Goal: Task Accomplishment & Management: Manage account settings

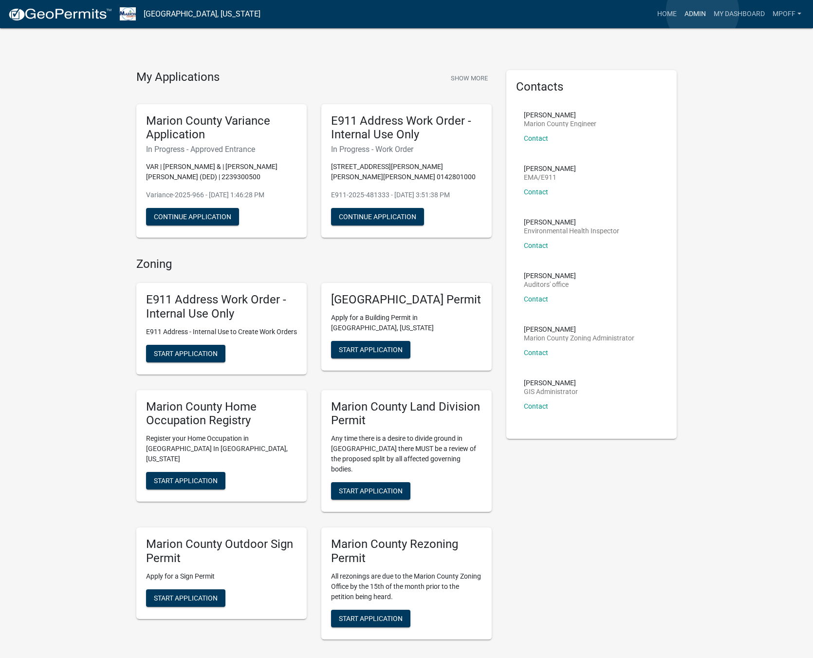
click at [702, 12] on link "Admin" at bounding box center [694, 14] width 29 height 18
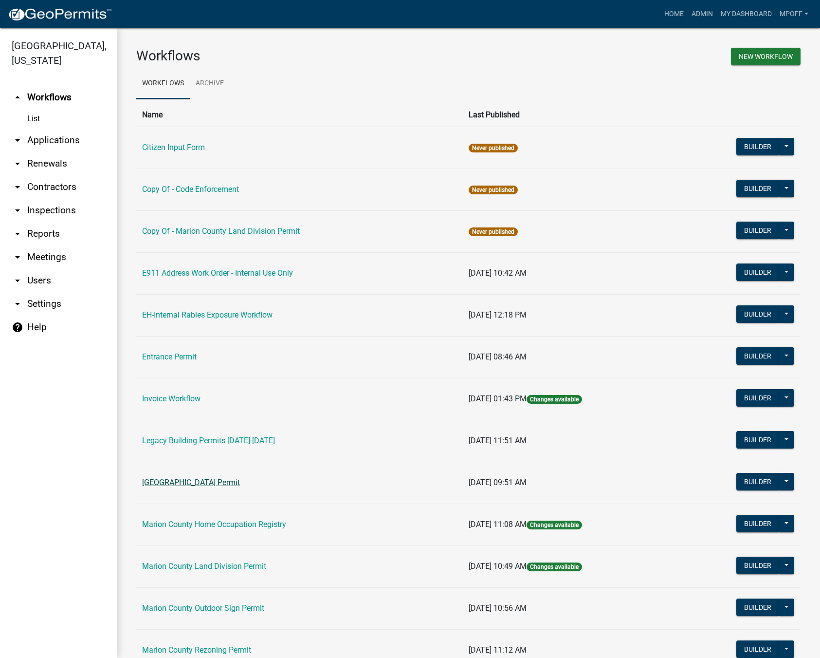
click at [187, 481] on link "[GEOGRAPHIC_DATA] Permit" at bounding box center [191, 481] width 98 height 9
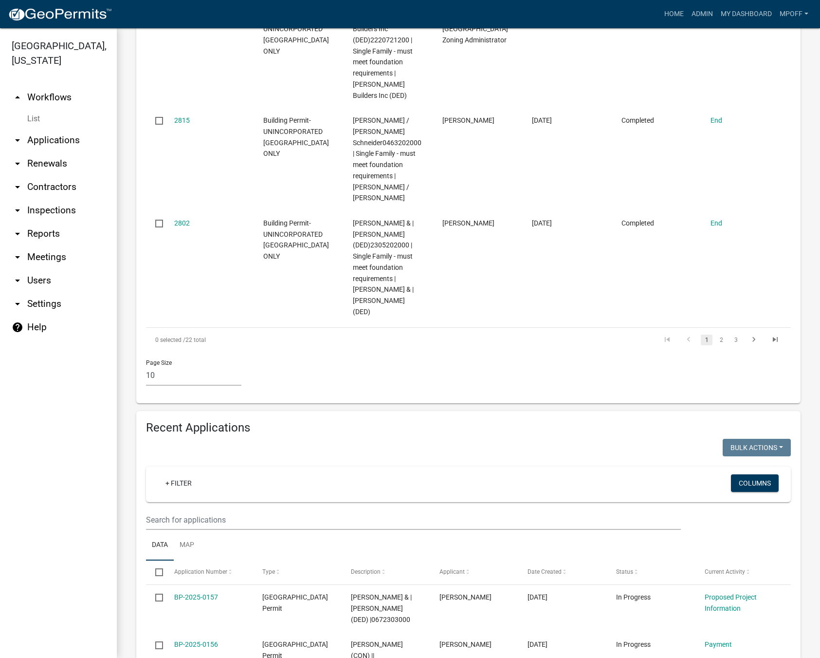
scroll to position [1314, 0]
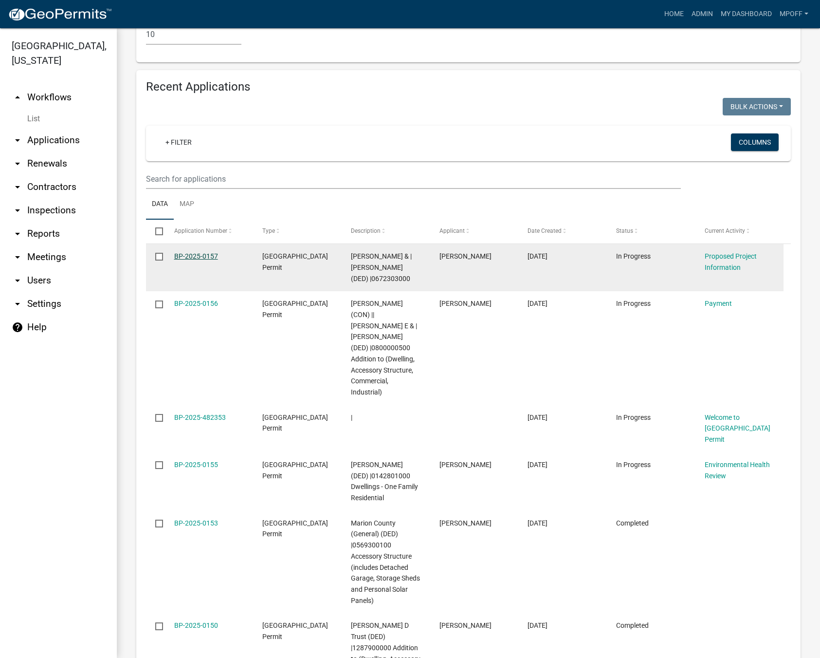
click at [196, 252] on link "BP-2025-0157" at bounding box center [196, 256] width 44 height 8
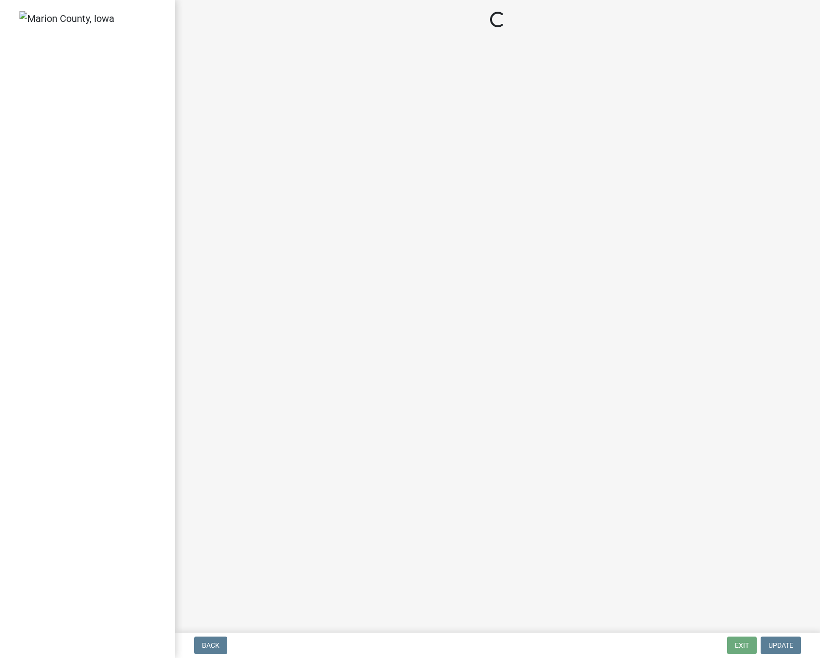
select select "ad82ad94-9bd8-43b2-a066-f5ac38fcadf5"
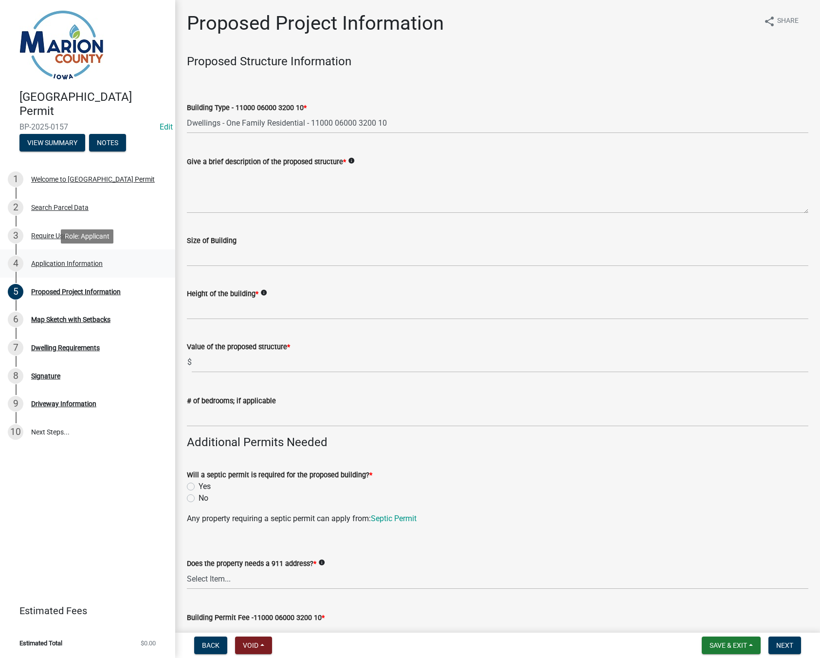
click at [63, 258] on div "4 Application Information" at bounding box center [84, 264] width 152 height 16
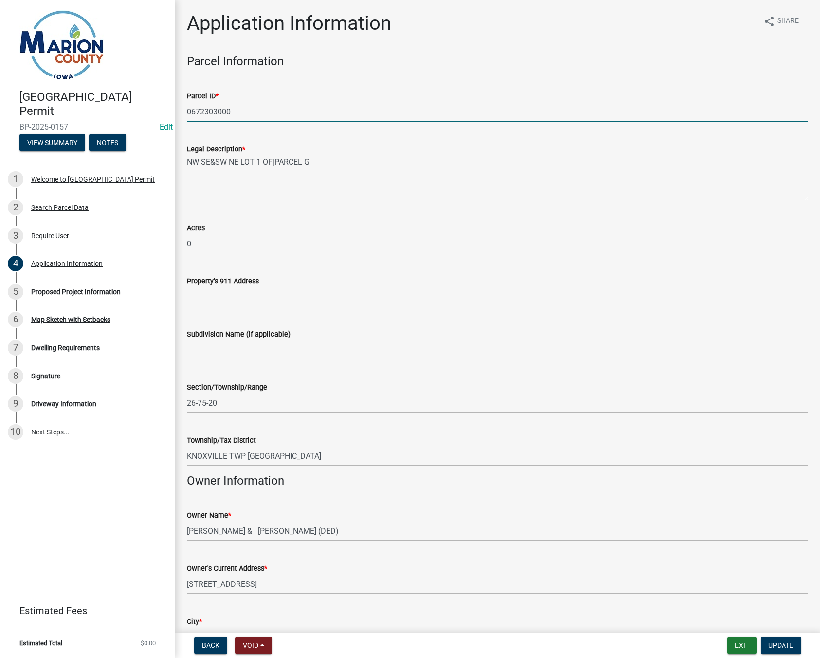
drag, startPoint x: 240, startPoint y: 112, endPoint x: 154, endPoint y: 107, distance: 86.3
click at [154, 107] on div "[GEOGRAPHIC_DATA] Permit BP-2025-0157 Edit View Summary Notes 1 Welcome to [GEO…" at bounding box center [410, 329] width 820 height 658
click at [748, 649] on button "Exit" at bounding box center [742, 645] width 30 height 18
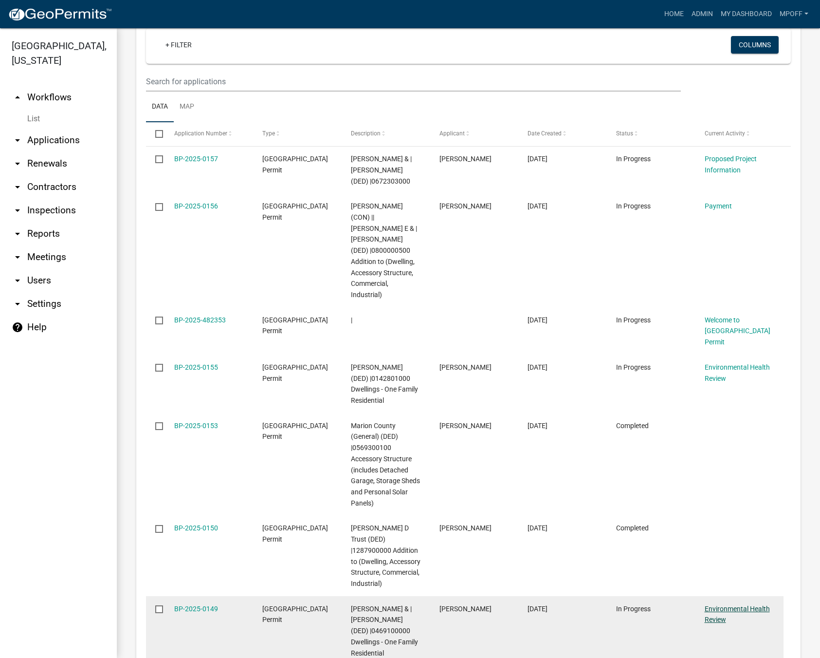
scroll to position [1704, 0]
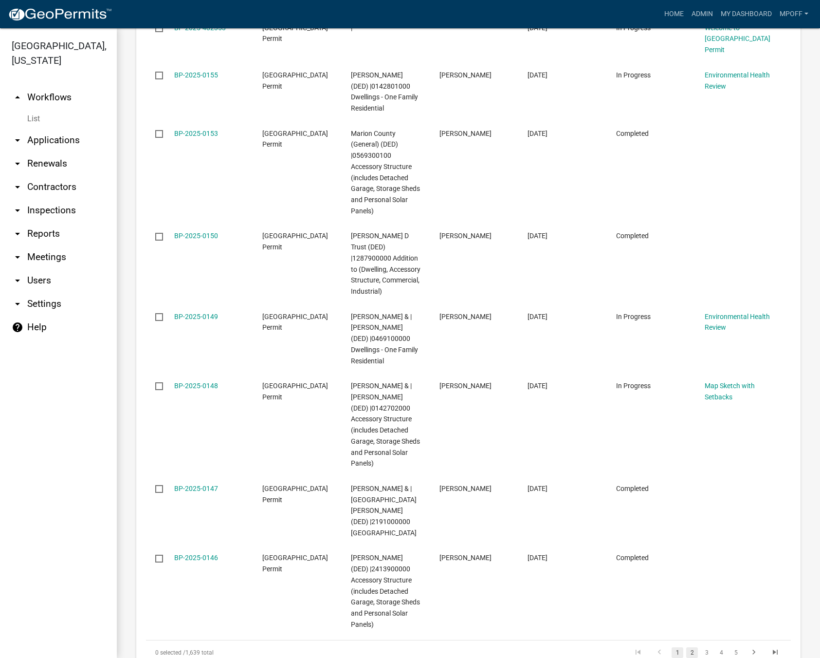
click at [686, 647] on link "2" at bounding box center [692, 652] width 12 height 11
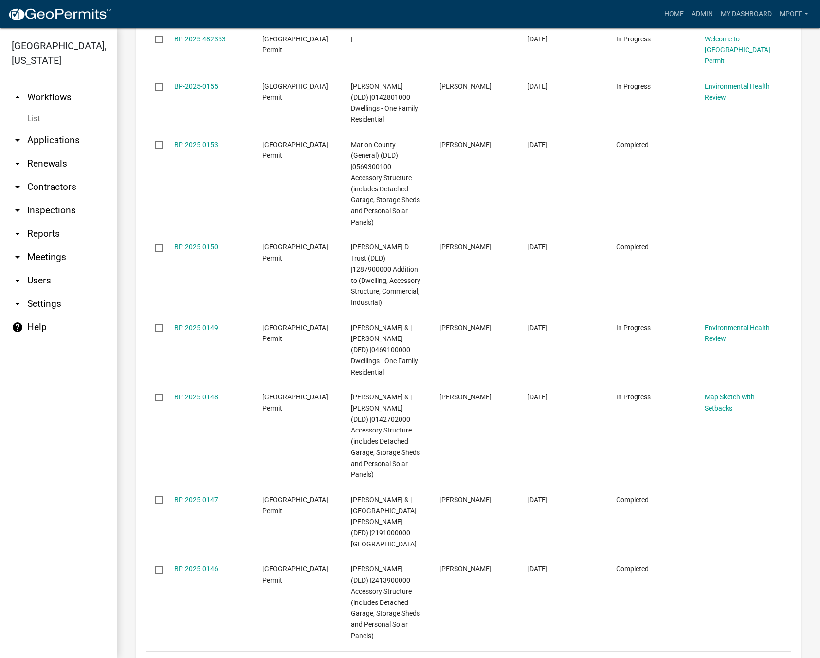
scroll to position [1759, 0]
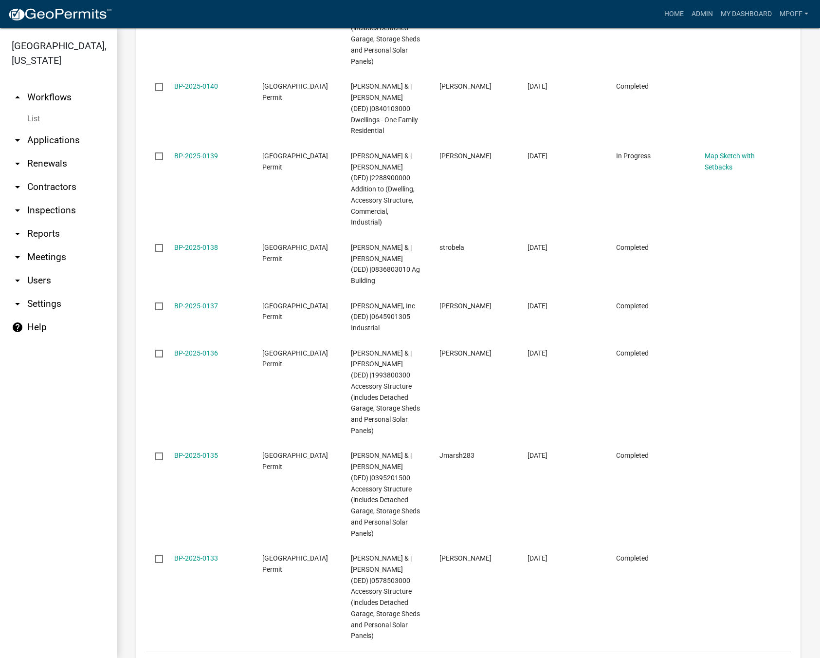
click at [37, 109] on link "List" at bounding box center [58, 118] width 117 height 19
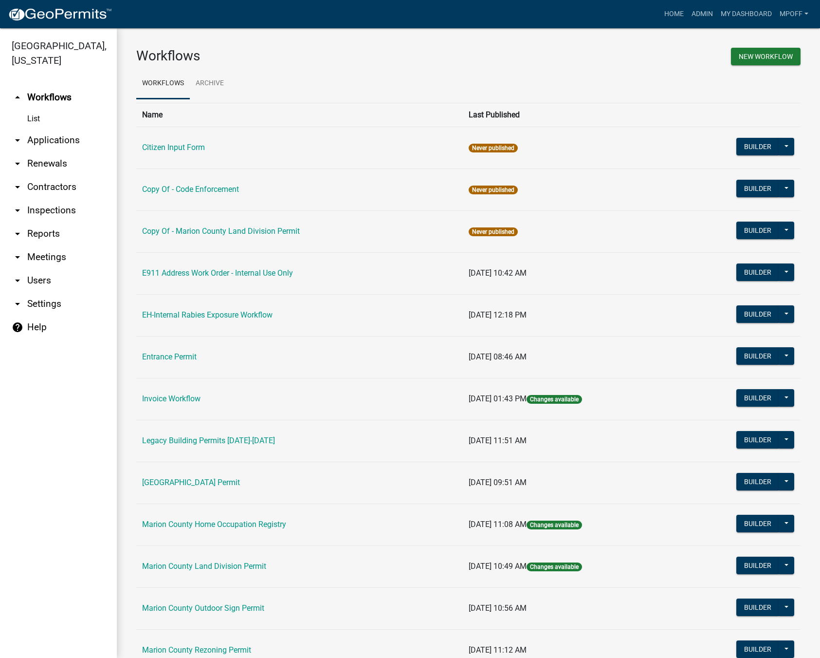
scroll to position [195, 0]
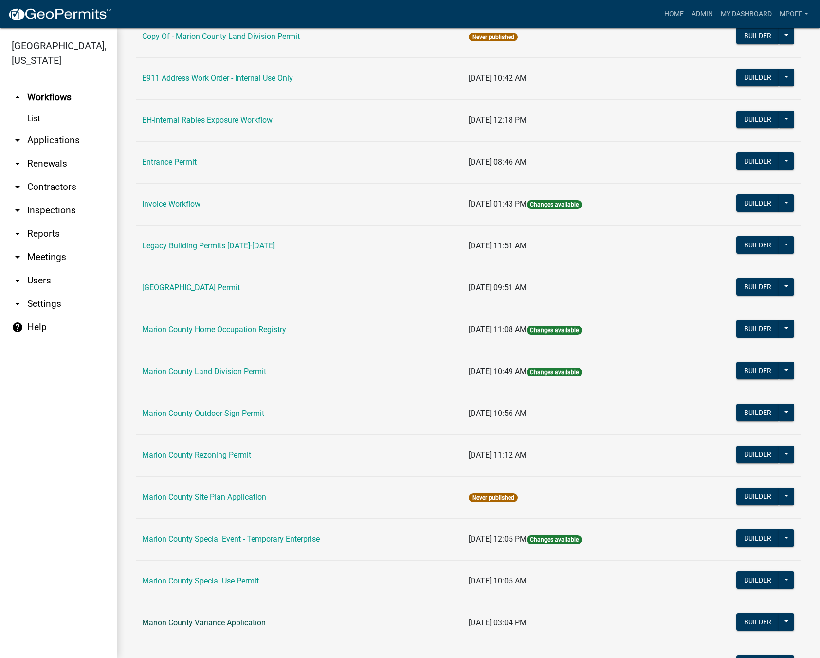
click at [193, 623] on link "Marion County Variance Application" at bounding box center [204, 622] width 124 height 9
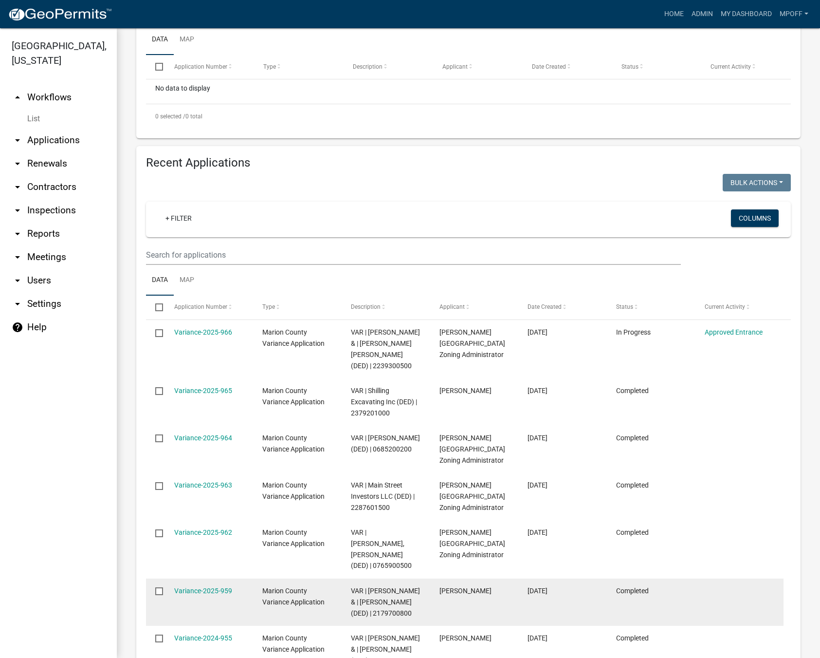
scroll to position [243, 0]
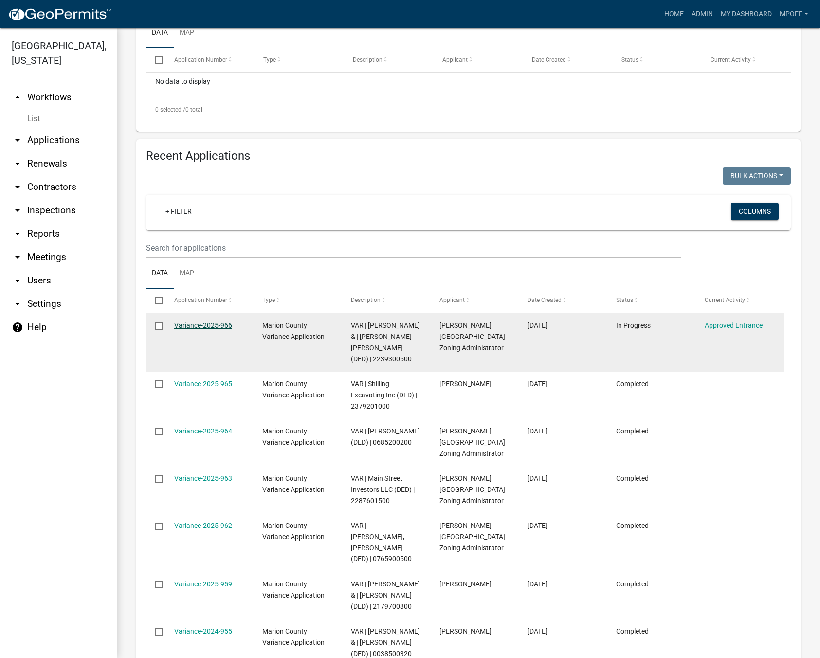
click at [204, 325] on link "Variance-2025-966" at bounding box center [203, 325] width 58 height 8
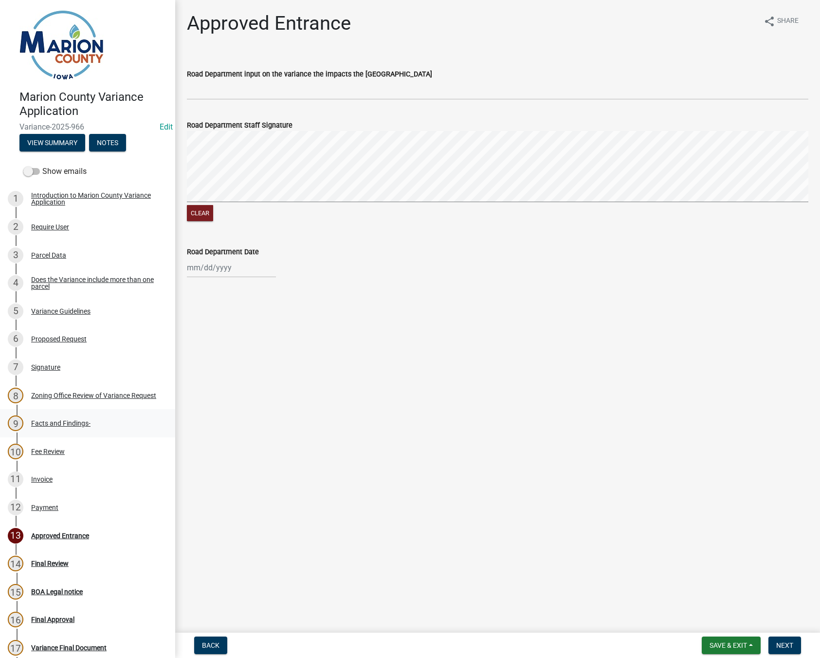
click at [63, 422] on div "Facts and Findings-" at bounding box center [60, 423] width 59 height 7
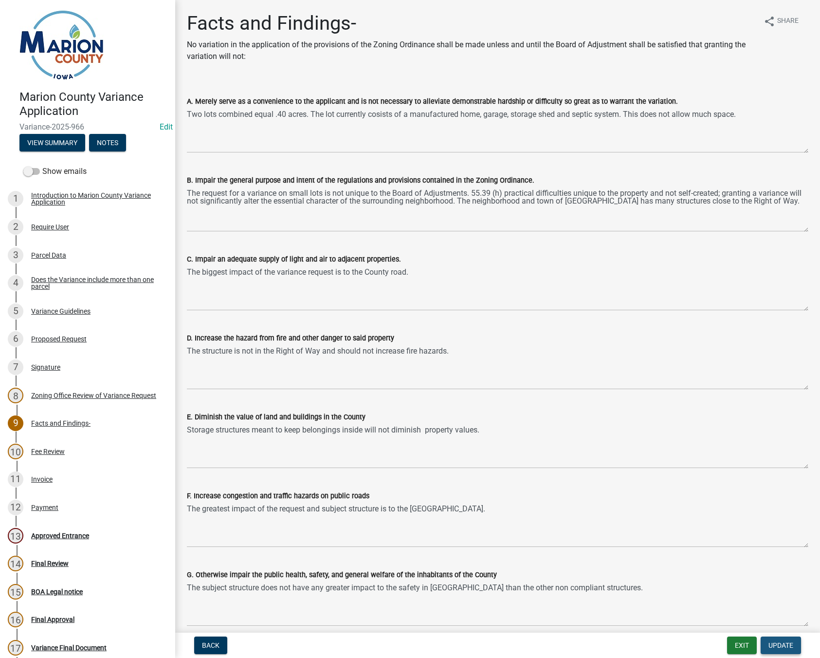
click at [789, 644] on span "Update" at bounding box center [781, 645] width 25 height 8
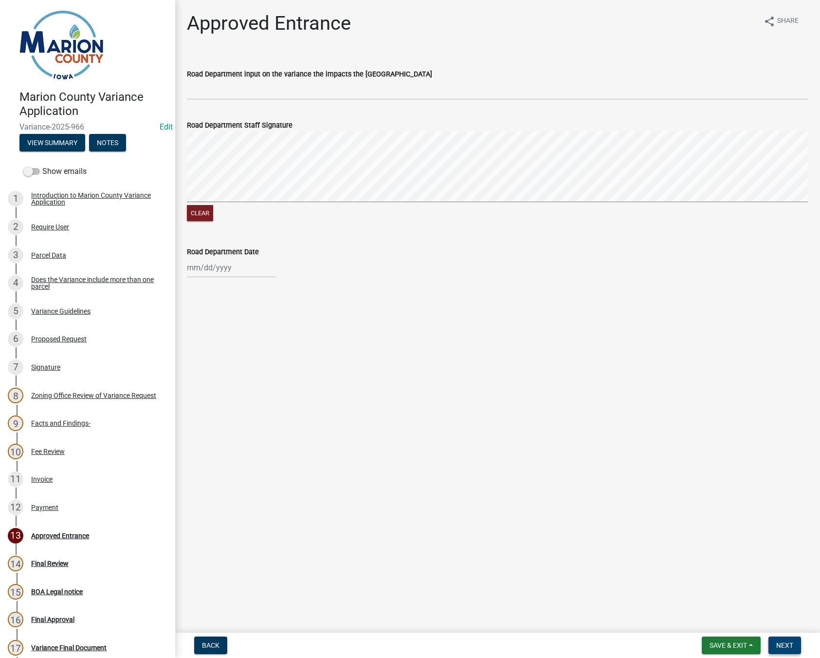
click at [784, 646] on span "Next" at bounding box center [784, 645] width 17 height 8
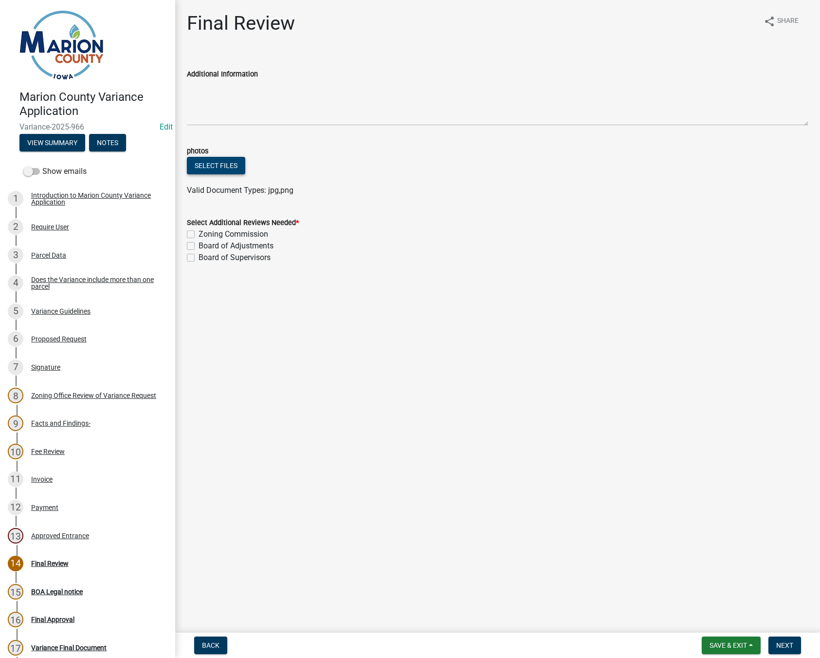
click at [209, 168] on button "Select files" at bounding box center [216, 166] width 58 height 18
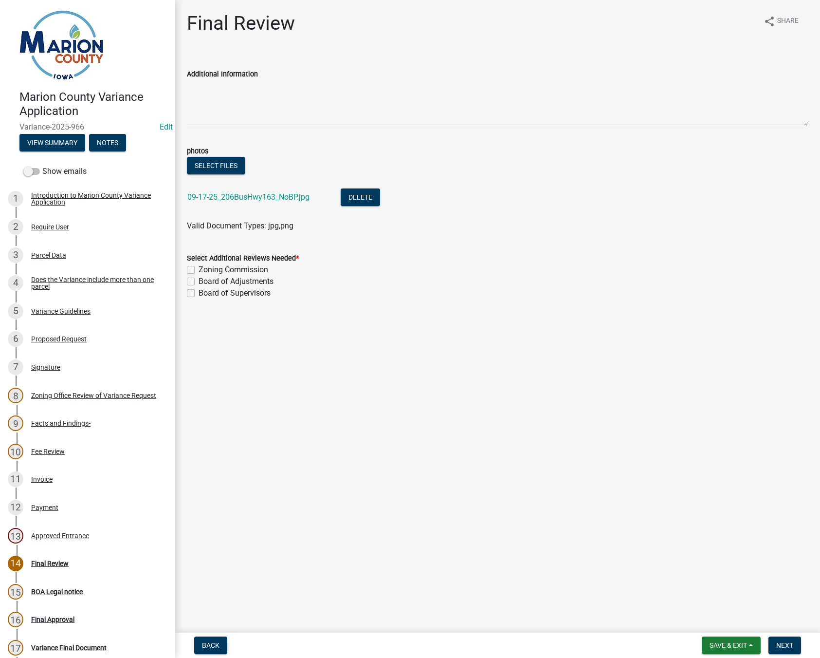
click at [199, 280] on label "Board of Adjustments" at bounding box center [236, 281] width 75 height 12
click at [199, 280] on input "Board of Adjustments" at bounding box center [202, 278] width 6 height 6
checkbox input "true"
checkbox input "false"
checkbox input "true"
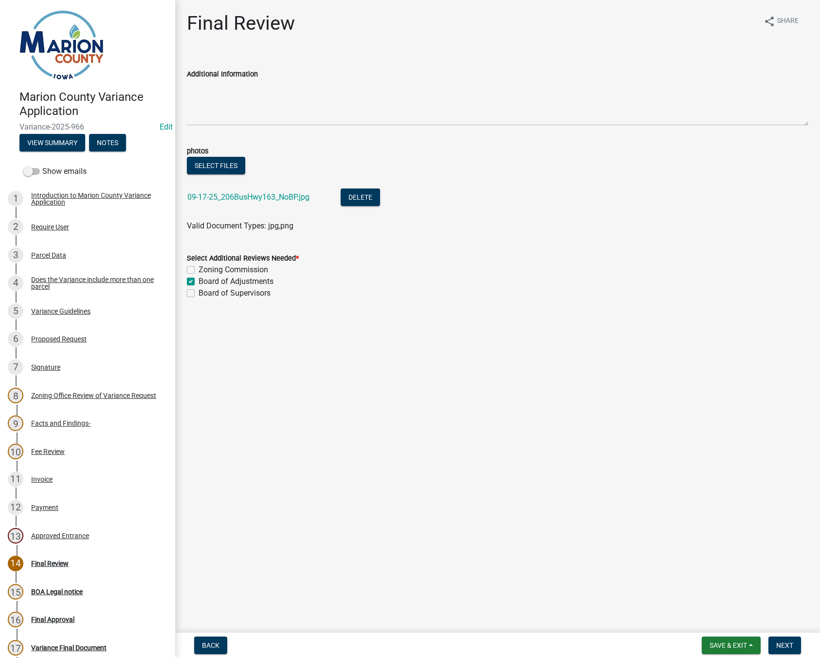
checkbox input "false"
click at [782, 654] on nav "Back Save & Exit Save Save & Exit Next" at bounding box center [497, 644] width 645 height 25
click at [783, 642] on span "Next" at bounding box center [784, 645] width 17 height 8
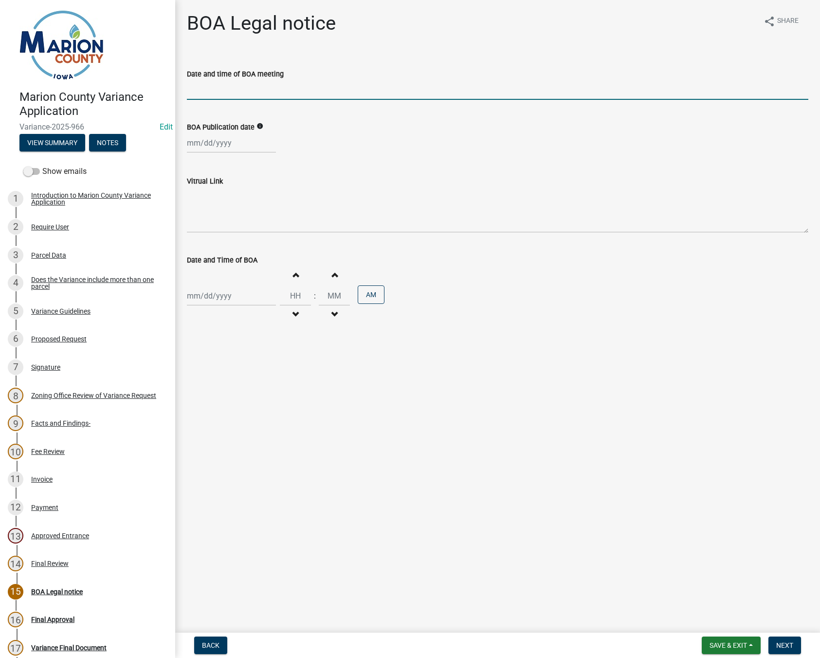
click at [208, 90] on input "Date and time of BOA meeting" at bounding box center [498, 90] width 622 height 20
type input "[DATE] 5:00p.m."
select select "9"
select select "2025"
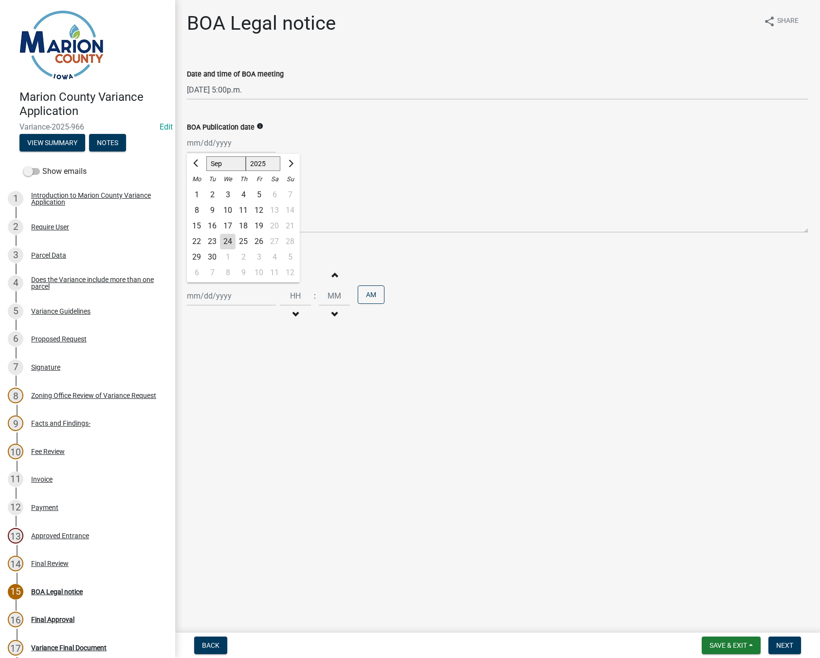
click at [204, 140] on div "[PERSON_NAME] Feb Mar Apr [PERSON_NAME][DATE] Oct Nov [DATE] 1526 1527 1528 152…" at bounding box center [231, 143] width 89 height 20
click at [291, 164] on span "Next month" at bounding box center [289, 163] width 7 height 7
select select "10"
click at [260, 194] on div "3" at bounding box center [259, 195] width 16 height 16
type input "[DATE]"
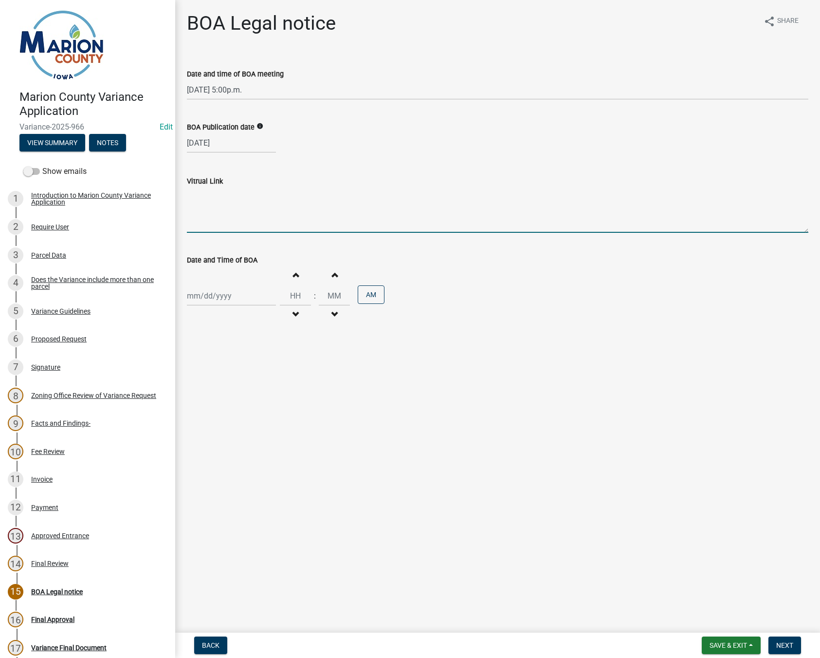
click at [211, 197] on textarea "Vitrual Link" at bounding box center [498, 210] width 622 height 46
paste textarea "Marion County Board or Adjustments is inviting you to a scheduled Zoom meeting.…"
type textarea "Marion County Board or Adjustments is inviting you to a scheduled Zoom meeting.…"
select select "9"
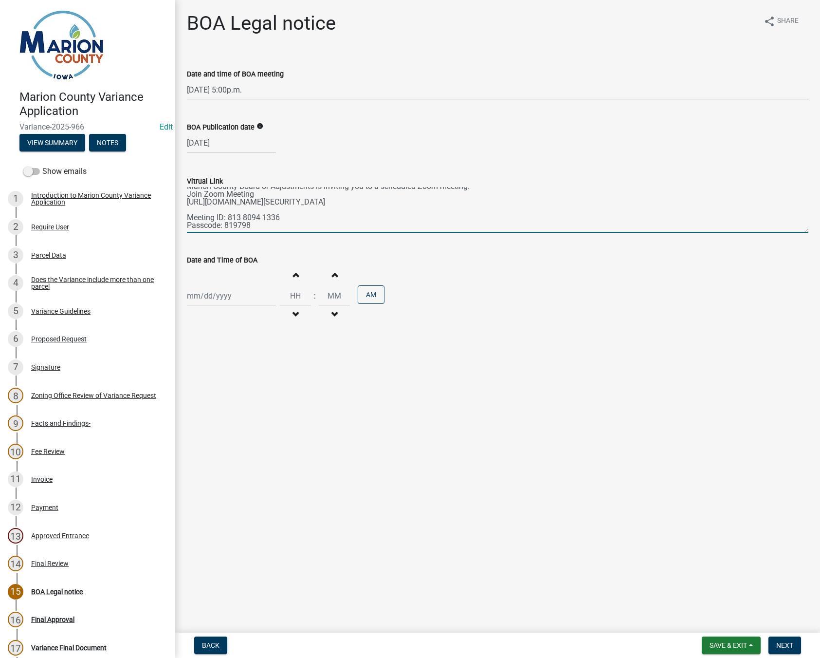
select select "2025"
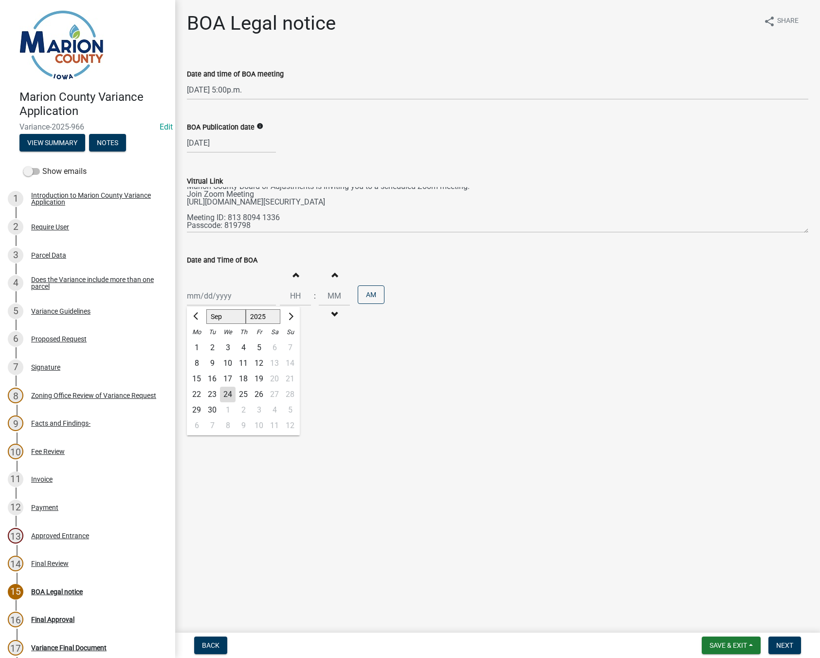
click at [196, 300] on div "[PERSON_NAME] Feb Mar Apr [PERSON_NAME][DATE] Oct Nov [DATE] 1526 1527 1528 152…" at bounding box center [231, 296] width 89 height 20
click at [291, 318] on span "Next month" at bounding box center [289, 315] width 7 height 7
select select "10"
click at [215, 373] on div "14" at bounding box center [212, 379] width 16 height 16
type input "[DATE]"
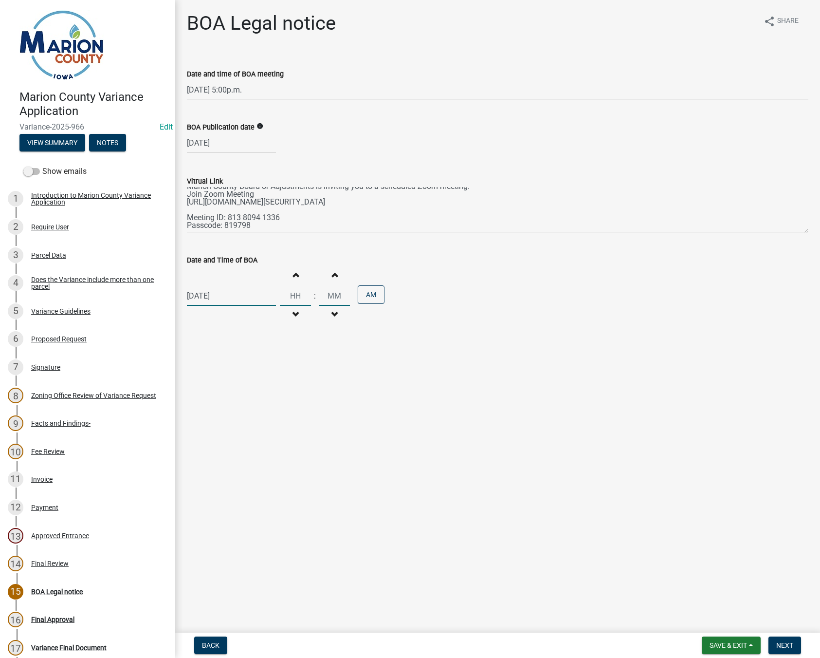
click at [280, 297] on input "Hours" at bounding box center [295, 296] width 31 height 20
type input "05"
type input "00"
click at [329, 302] on input "00" at bounding box center [334, 296] width 31 height 20
click at [367, 293] on button "AM" at bounding box center [371, 294] width 27 height 18
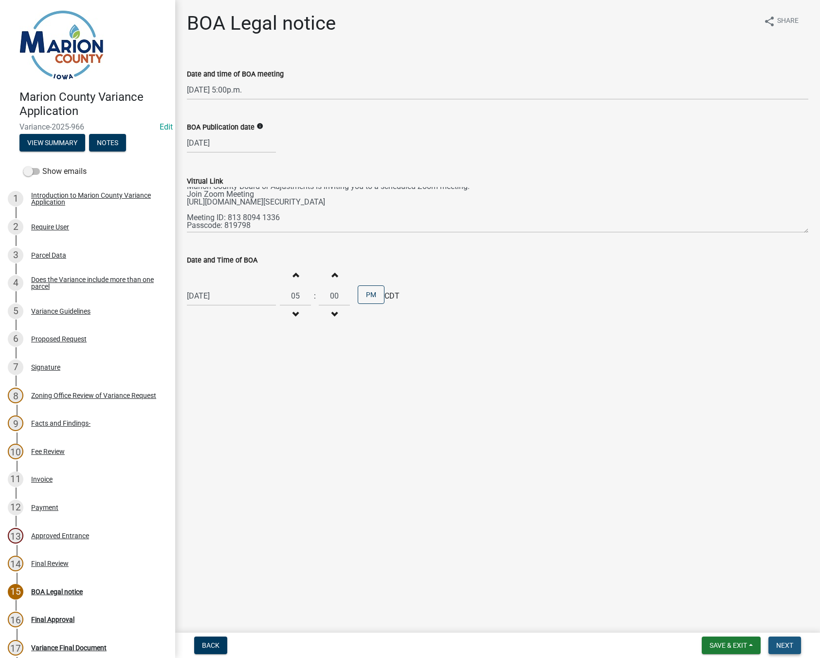
click at [782, 647] on span "Next" at bounding box center [784, 645] width 17 height 8
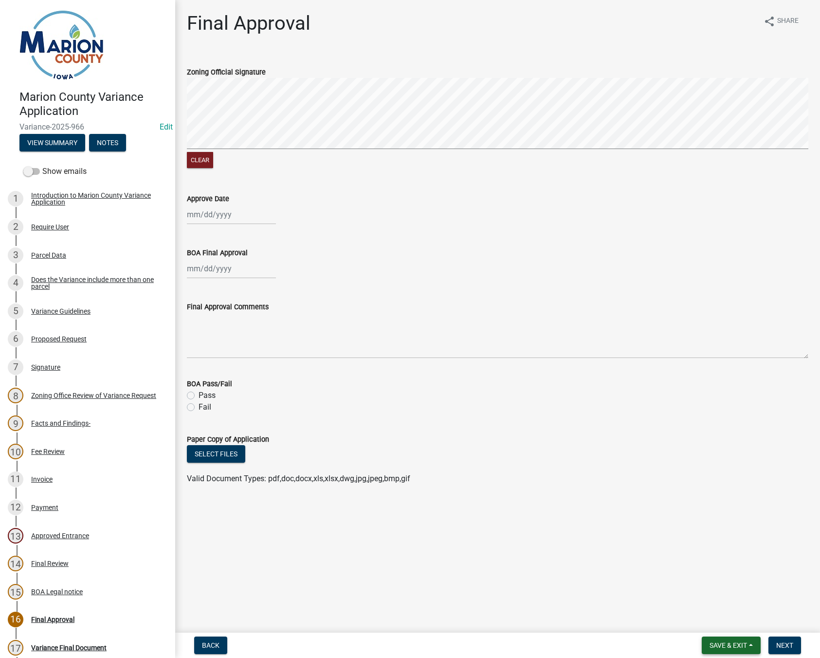
click at [748, 645] on button "Save & Exit" at bounding box center [731, 645] width 59 height 18
click at [720, 622] on button "Save & Exit" at bounding box center [722, 619] width 78 height 23
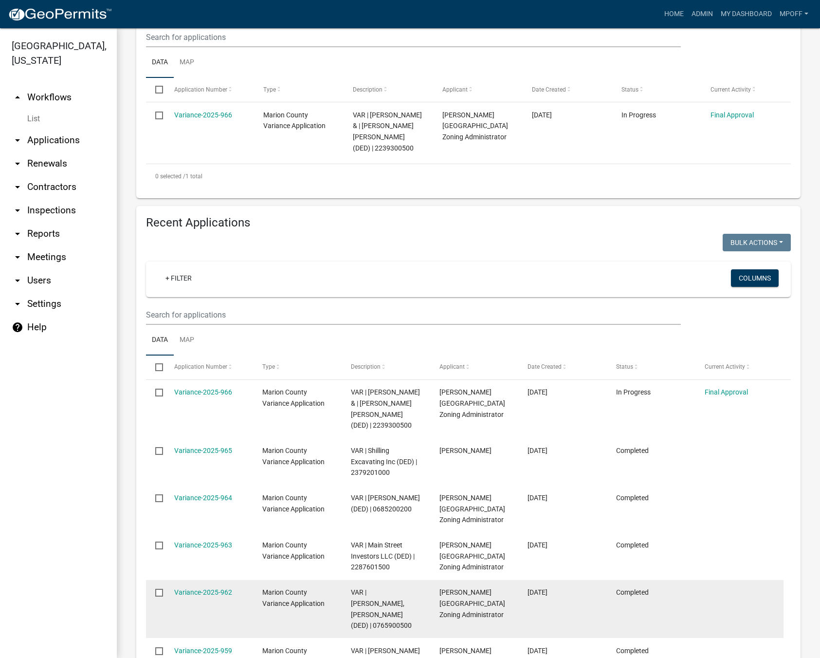
scroll to position [243, 0]
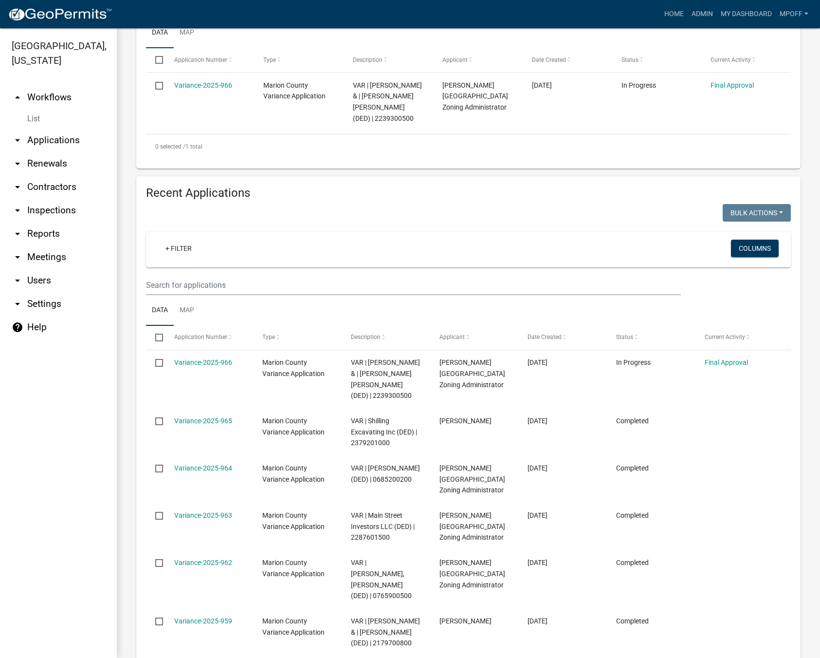
click at [39, 246] on link "arrow_drop_down Meetings" at bounding box center [58, 256] width 117 height 23
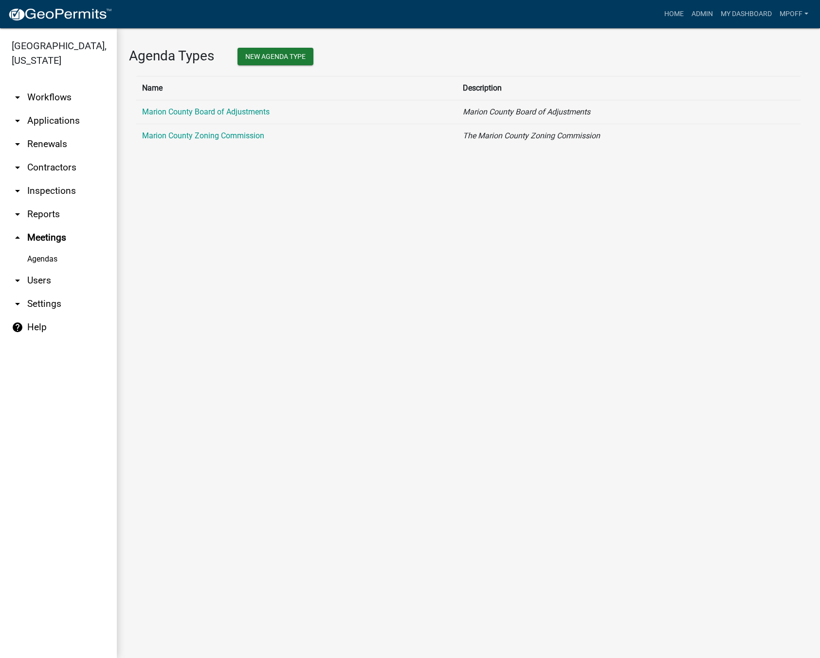
click at [37, 202] on link "arrow_drop_down Reports" at bounding box center [58, 213] width 117 height 23
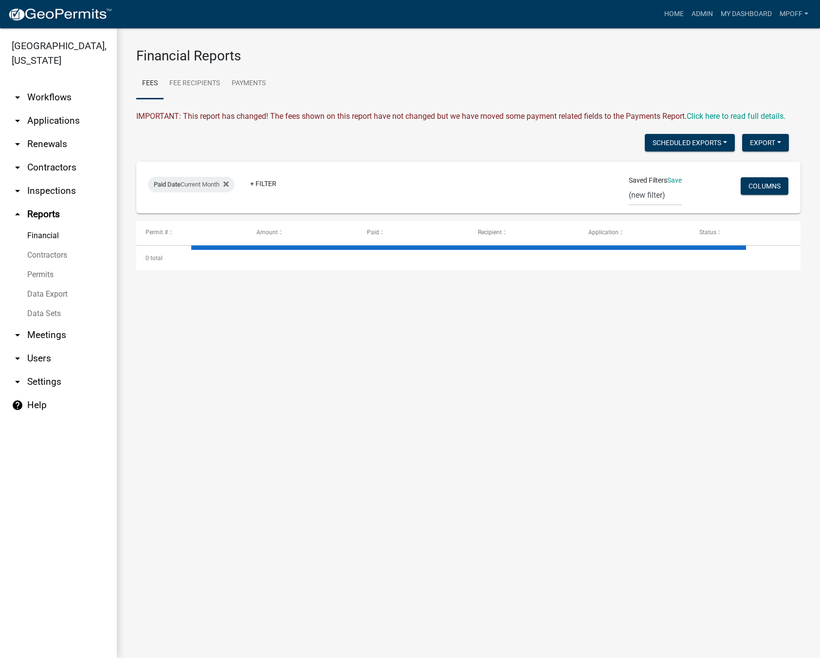
click at [38, 265] on link "Permits" at bounding box center [58, 274] width 117 height 19
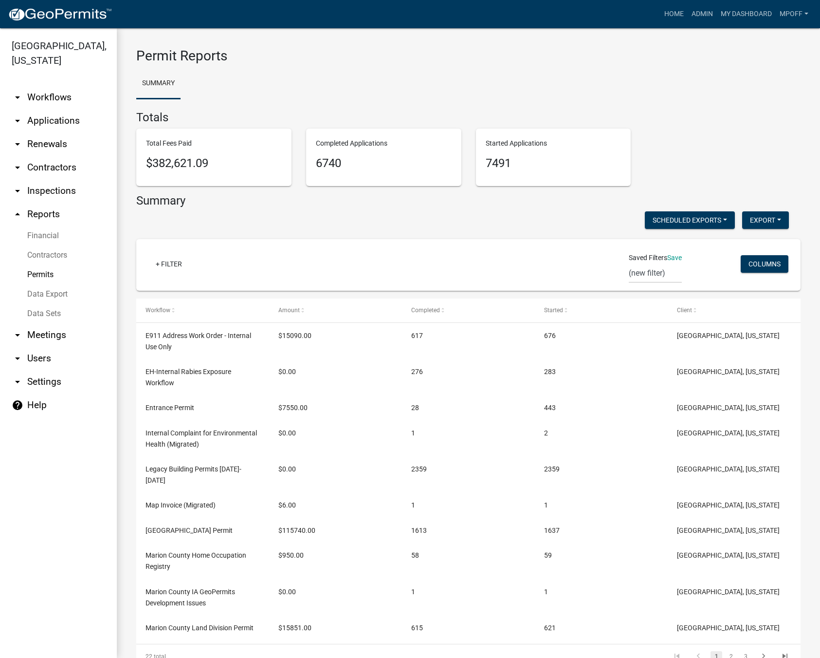
click at [55, 284] on link "Data Export" at bounding box center [58, 293] width 117 height 19
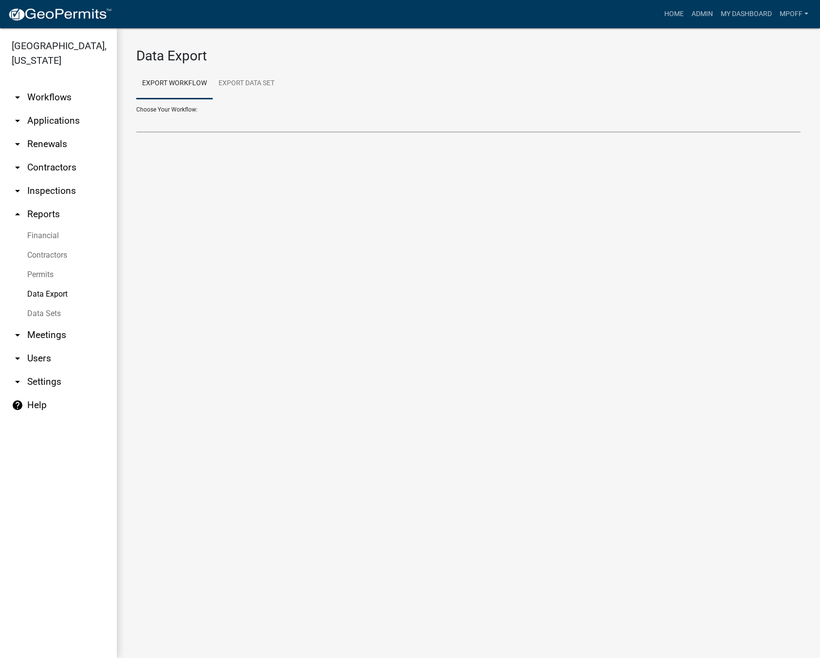
click at [144, 127] on select "Contractors E911 Address Work Order - Internal Use Only EH-Internal Rabies Expo…" at bounding box center [468, 122] width 664 height 20
select select "13: Object"
click at [136, 112] on select "Contractors E911 Address Work Order - Internal Use Only EH-Internal Rabies Expo…" at bounding box center [468, 122] width 664 height 20
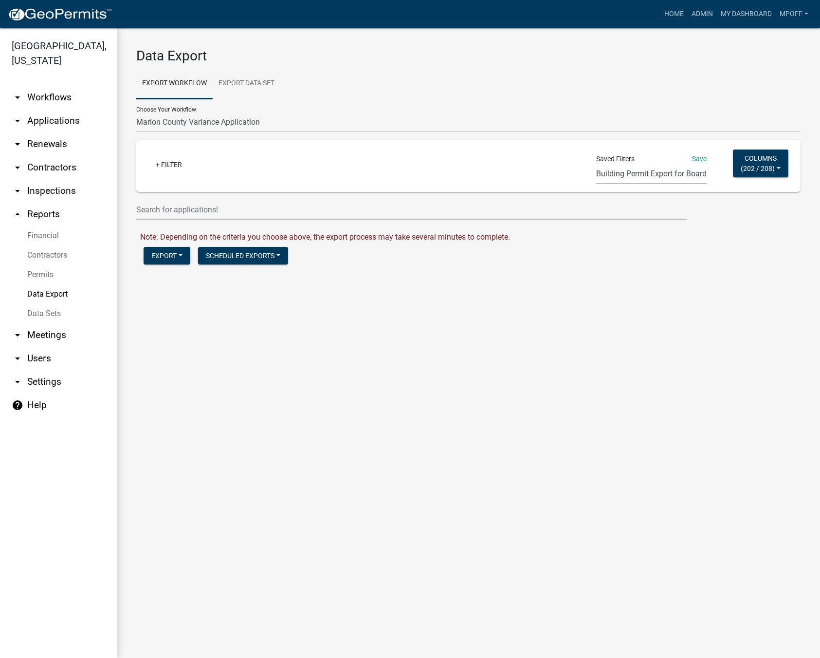
click at [627, 177] on select "Building Permit Export for Board E911 report of new addresses land division zon…" at bounding box center [651, 174] width 110 height 20
select select "12: 947a5f69-e5d9-4c97-8e09-42b15a418a8e"
click at [596, 164] on select "Building Permit Export for Board E911 report of new addresses land division zon…" at bounding box center [651, 174] width 110 height 20
click at [160, 255] on button "Export" at bounding box center [167, 256] width 47 height 18
click at [239, 164] on div "Date Created Current Year" at bounding box center [193, 163] width 91 height 16
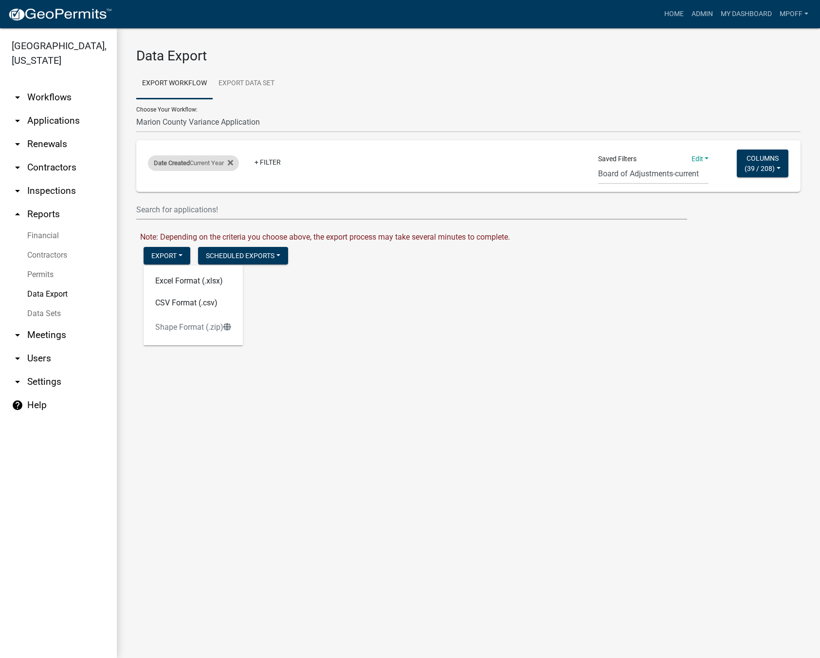
select select "this_1_years"
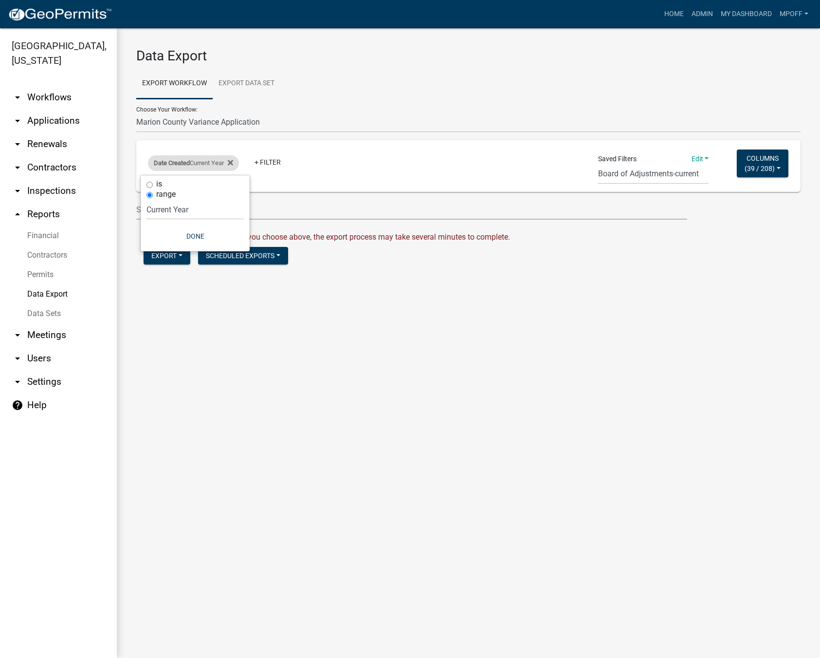
click at [239, 164] on div "Date Created Current Year" at bounding box center [193, 163] width 91 height 16
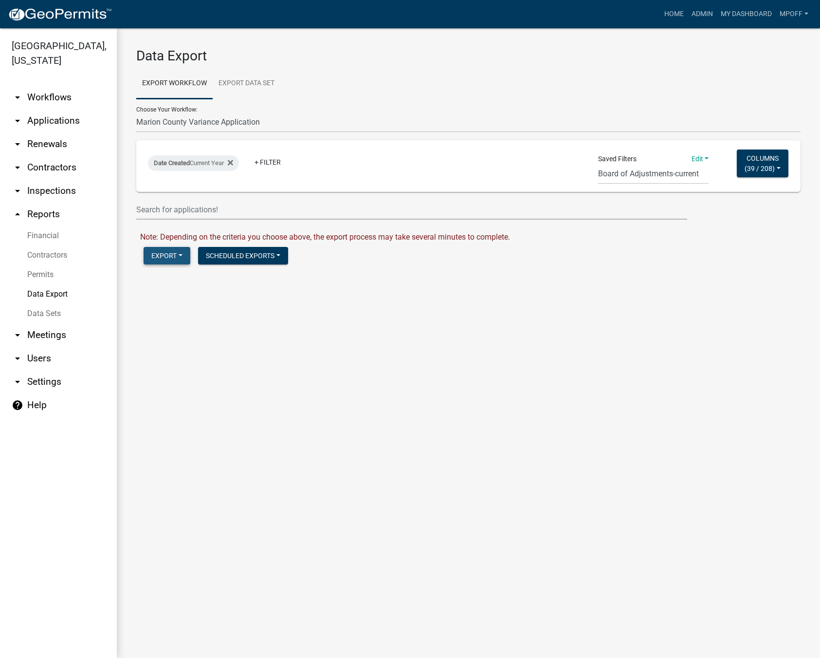
click at [164, 254] on button "Export" at bounding box center [167, 256] width 47 height 18
click at [169, 283] on button "Excel Format (.xlsx)" at bounding box center [193, 280] width 99 height 23
click at [235, 275] on link "Download Marion County Variance Application.xlsx" at bounding box center [228, 276] width 176 height 9
